Goal: Task Accomplishment & Management: Use online tool/utility

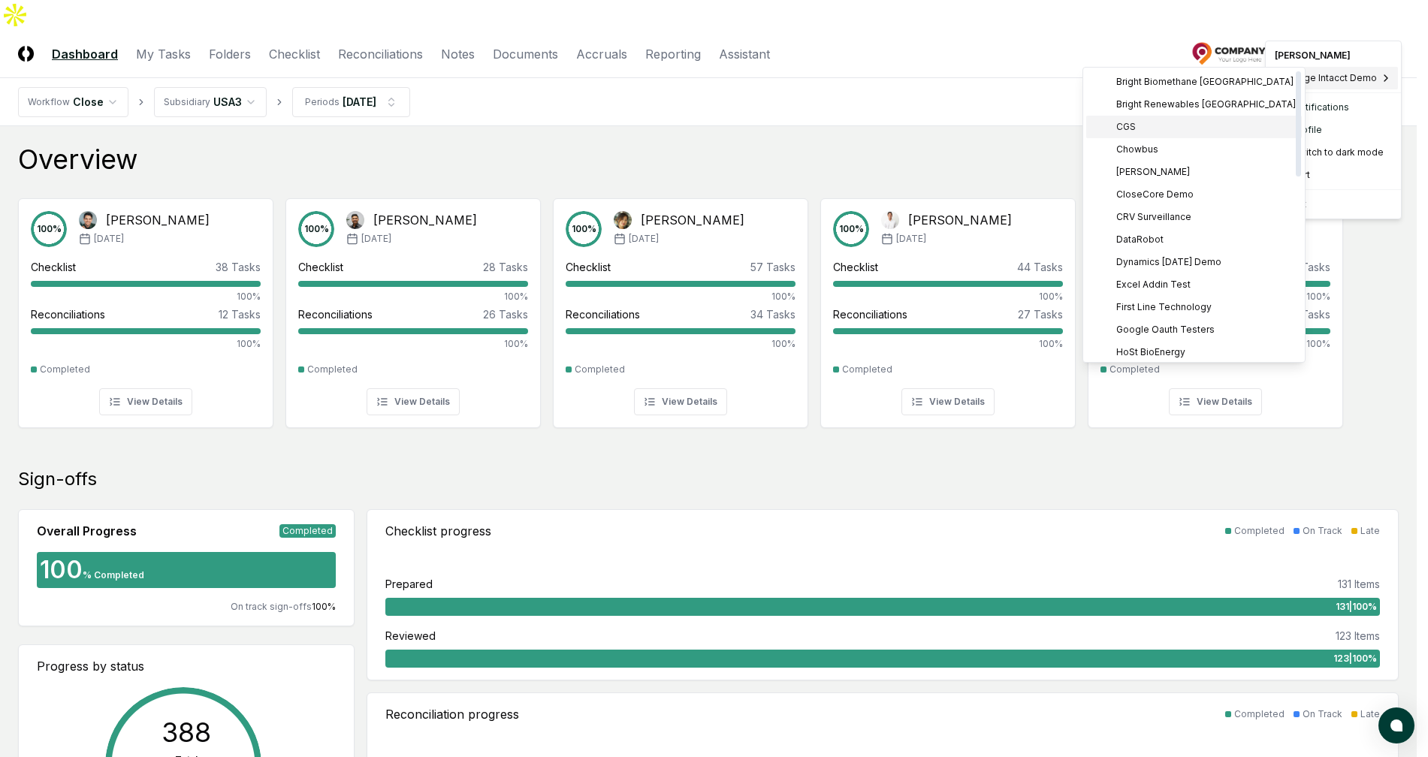
click at [1197, 127] on div "CGS" at bounding box center [1194, 127] width 216 height 23
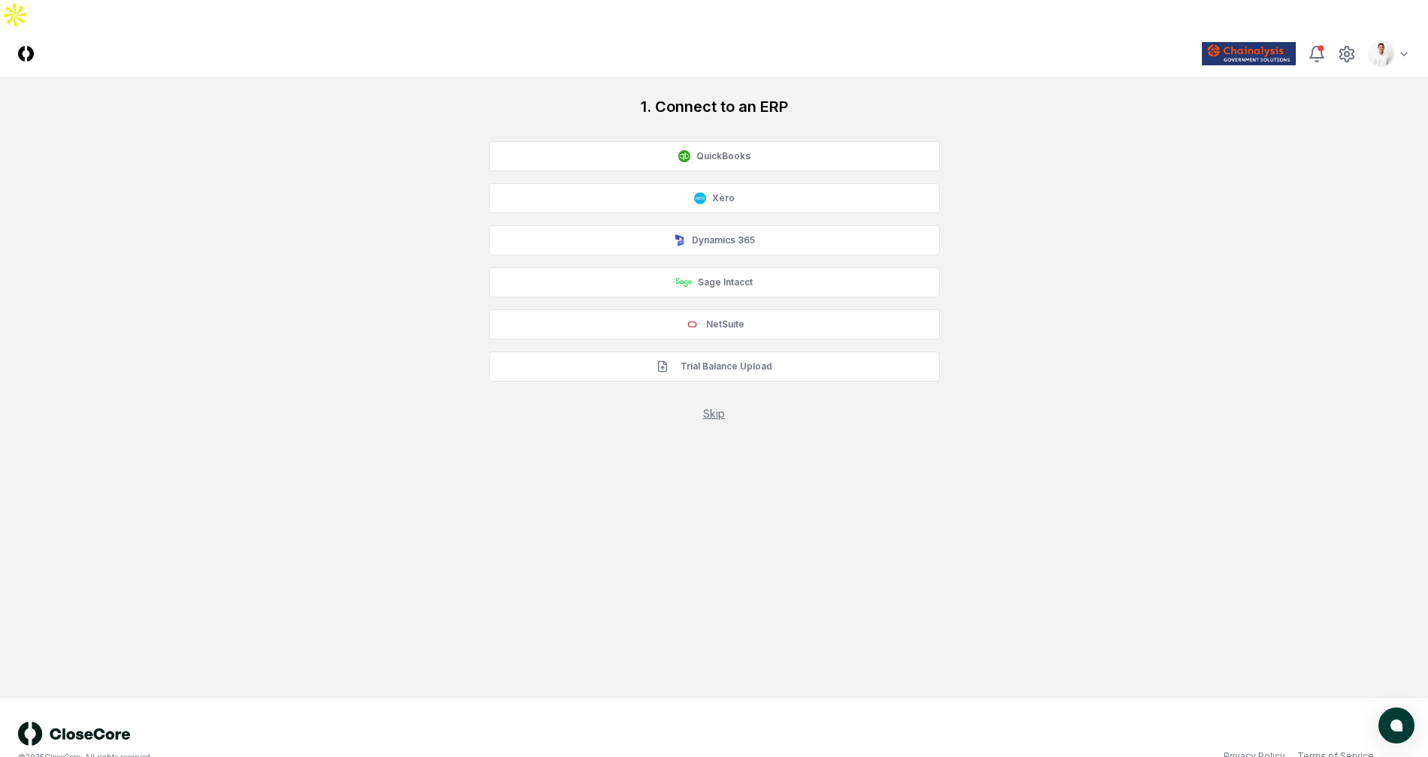
click at [1129, 96] on div "1. Connect to an ERP QuickBooks Xero Dynamics 365 Sage Intacct NetSuite Trial B…" at bounding box center [714, 258] width 1392 height 325
